Goal: Information Seeking & Learning: Learn about a topic

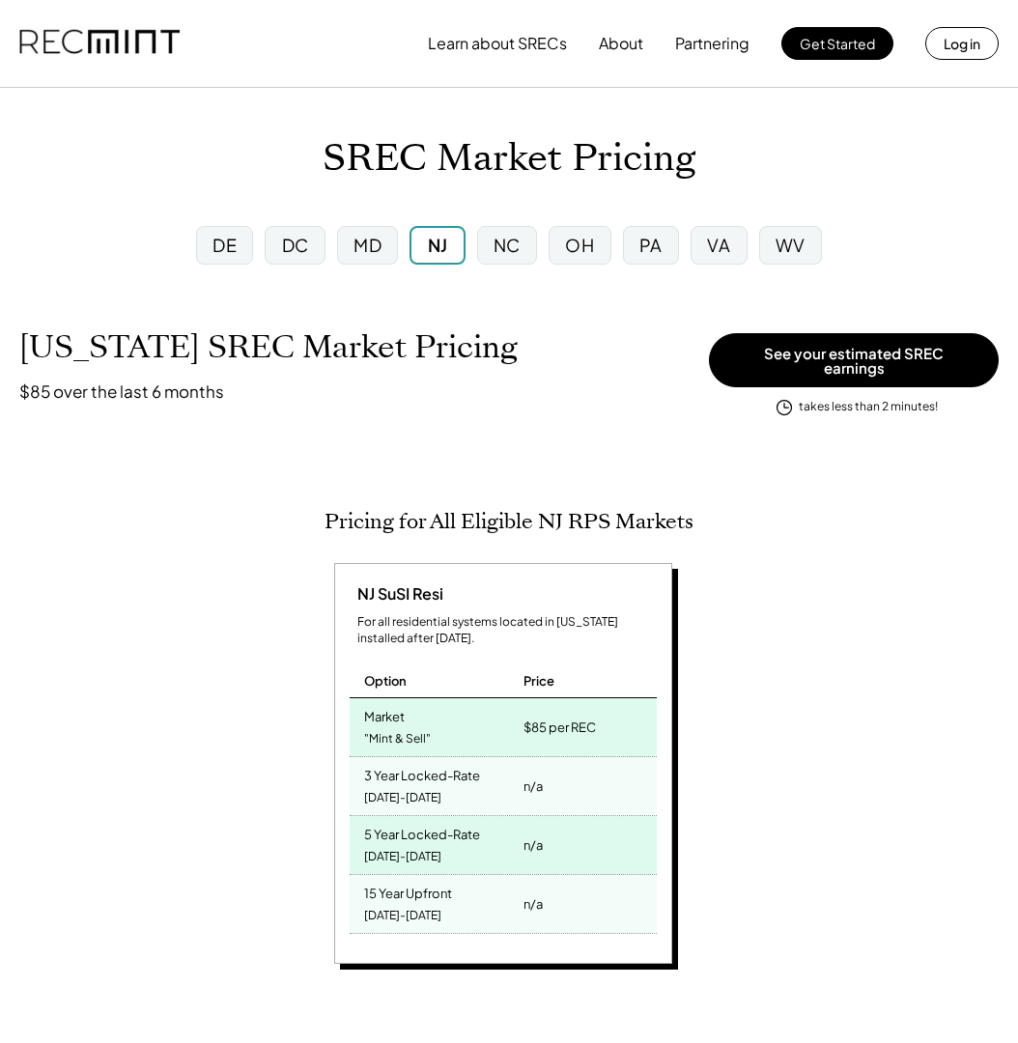
click at [661, 246] on div "PA" at bounding box center [651, 245] width 23 height 24
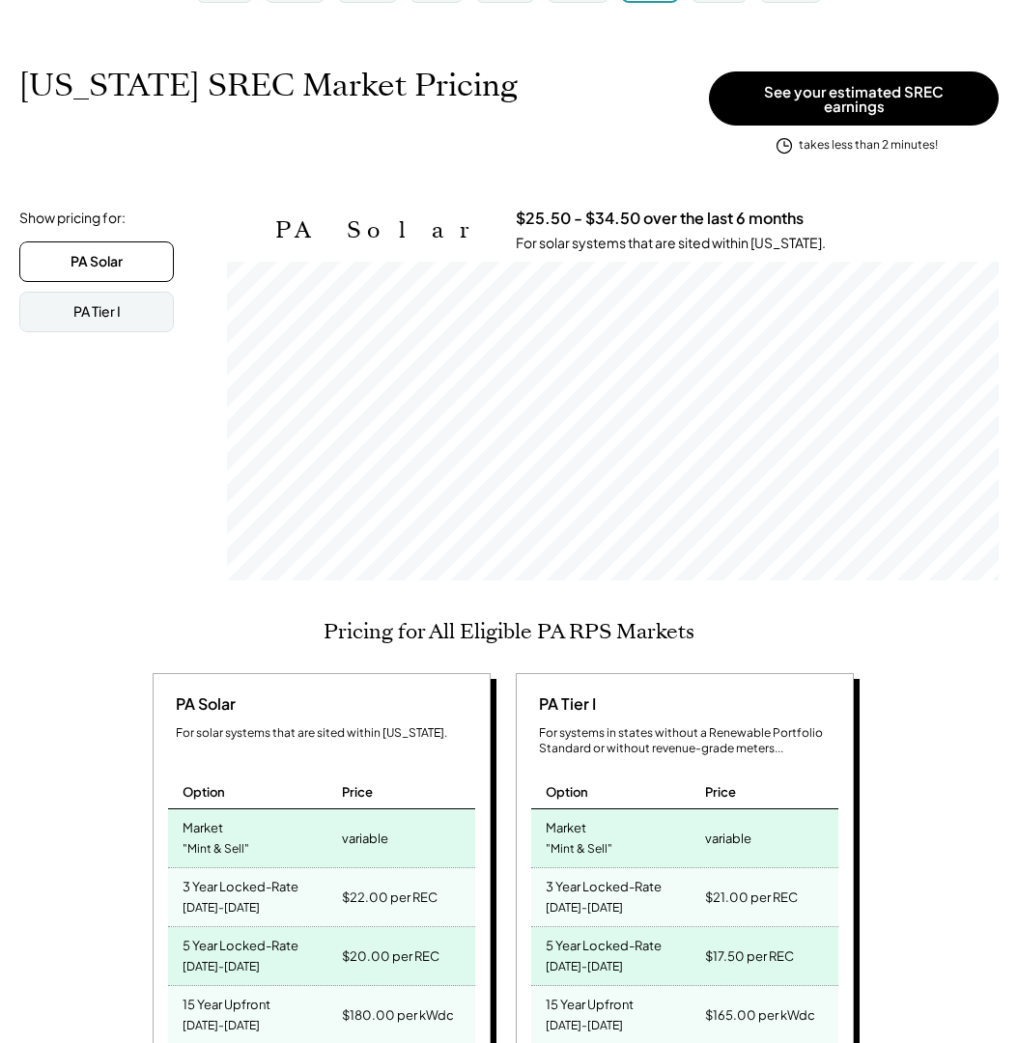
scroll to position [319, 772]
